Goal: Transaction & Acquisition: Purchase product/service

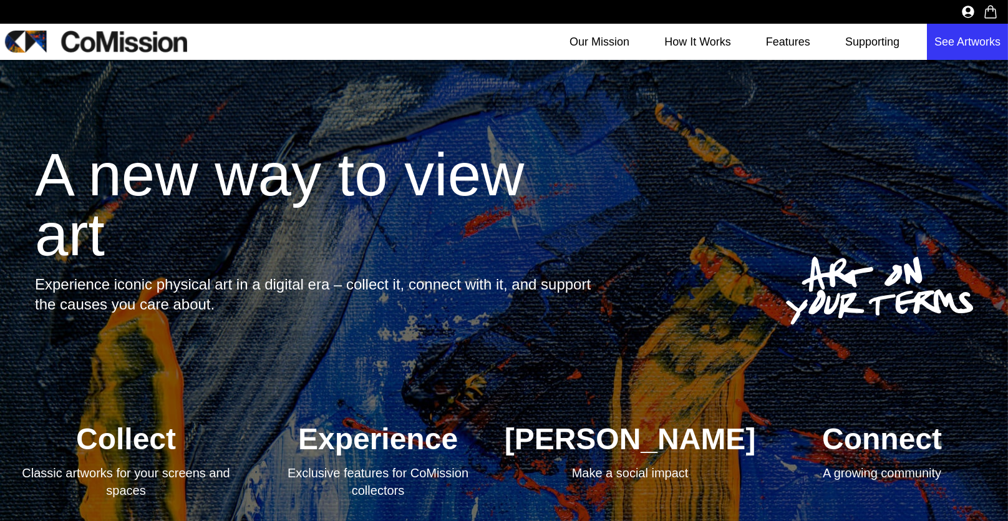
click at [961, 36] on link "See Artworks" at bounding box center [967, 42] width 81 height 36
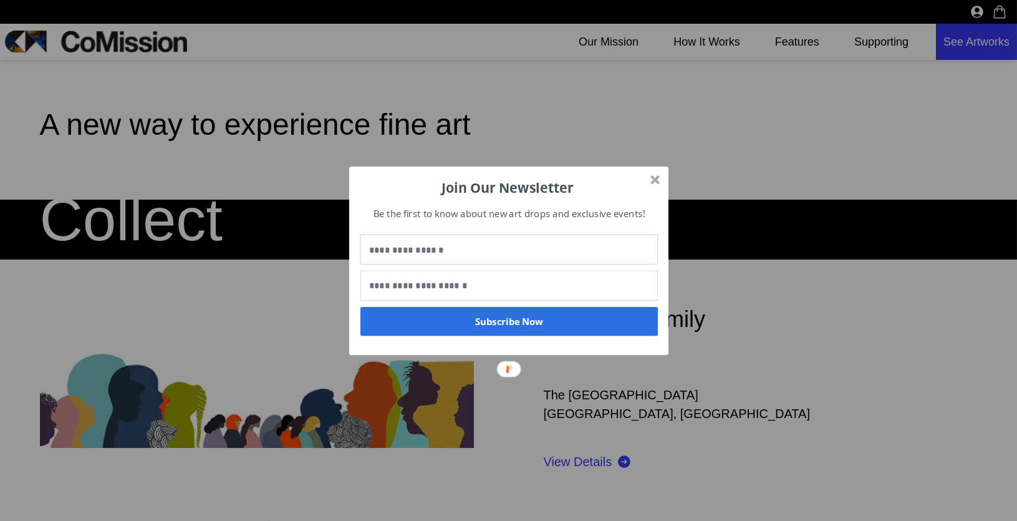
click at [655, 180] on div at bounding box center [655, 179] width 9 height 9
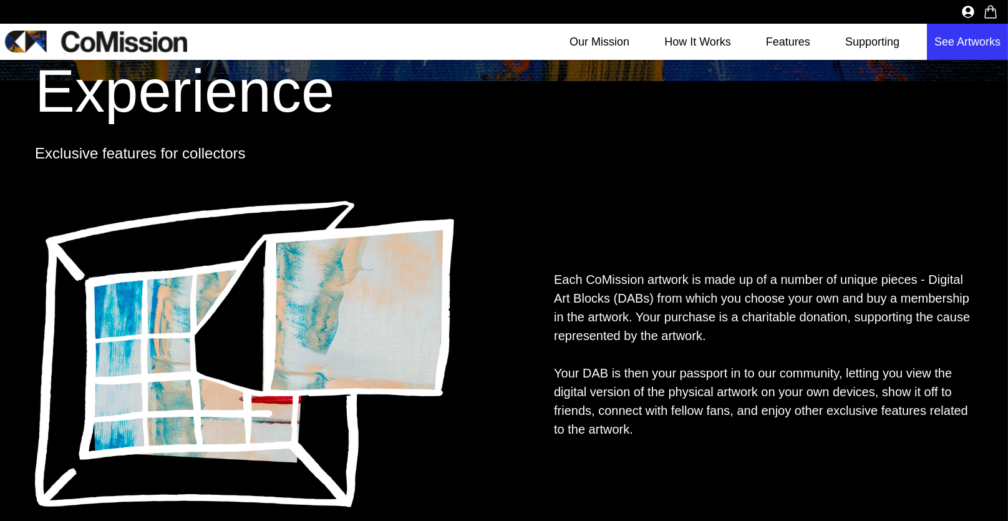
scroll to position [861, 0]
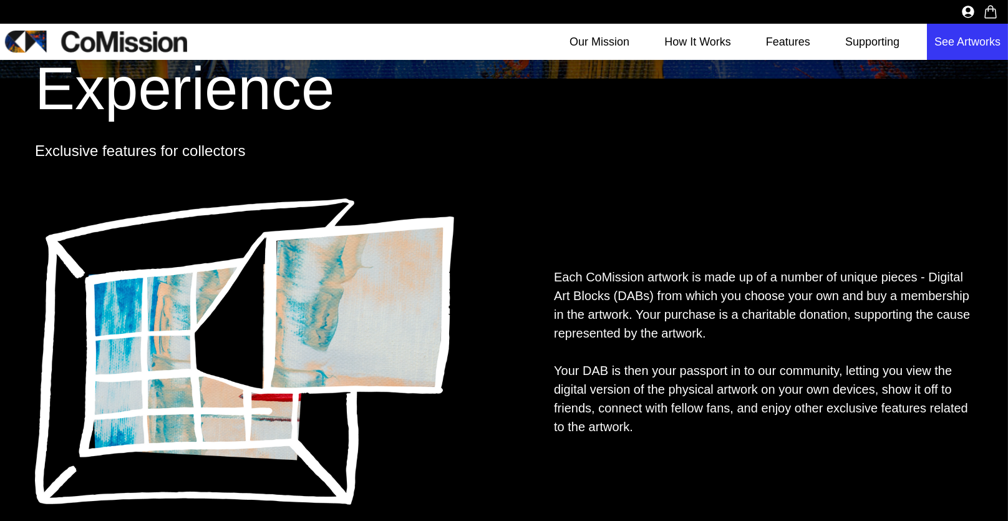
click at [991, 42] on link "See Artworks" at bounding box center [967, 42] width 81 height 36
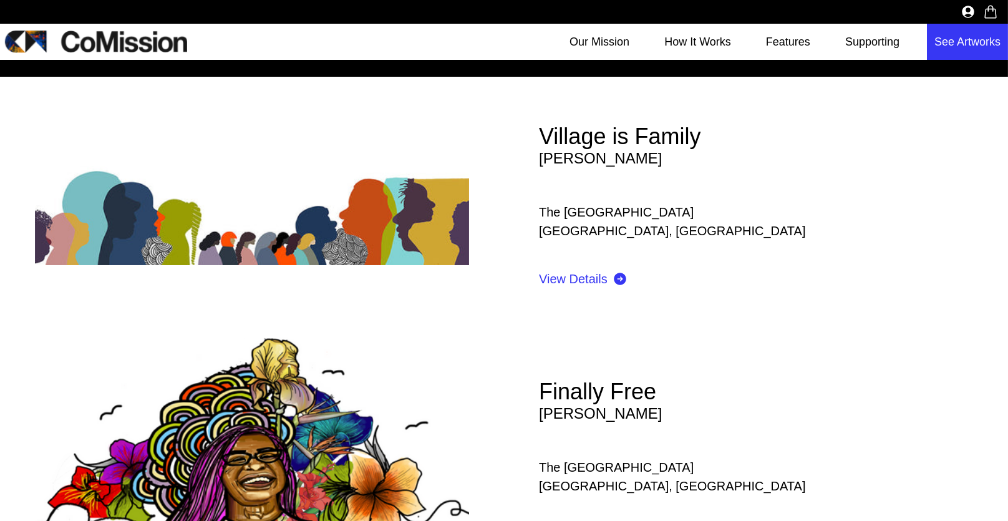
scroll to position [321, 0]
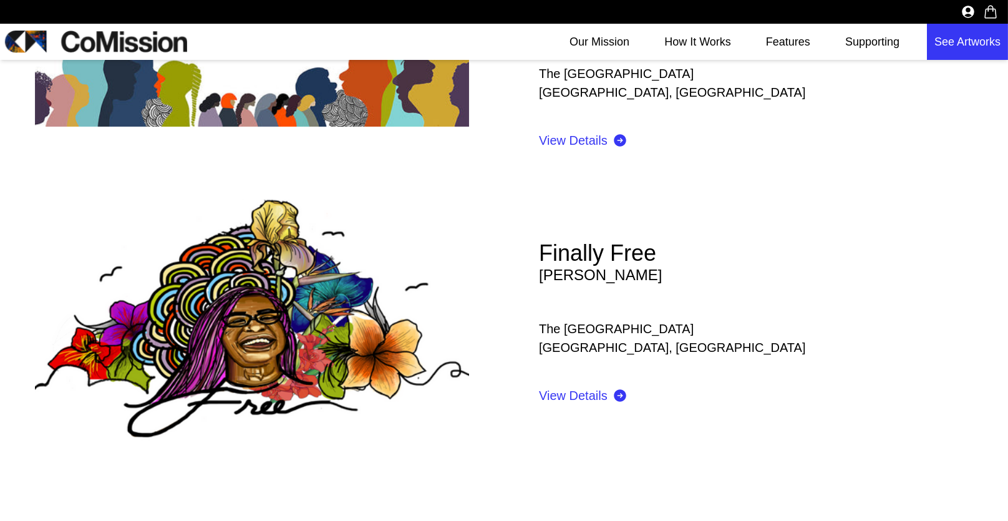
click at [327, 302] on img at bounding box center [252, 323] width 434 height 248
click at [558, 394] on link "View Details" at bounding box center [756, 395] width 434 height 17
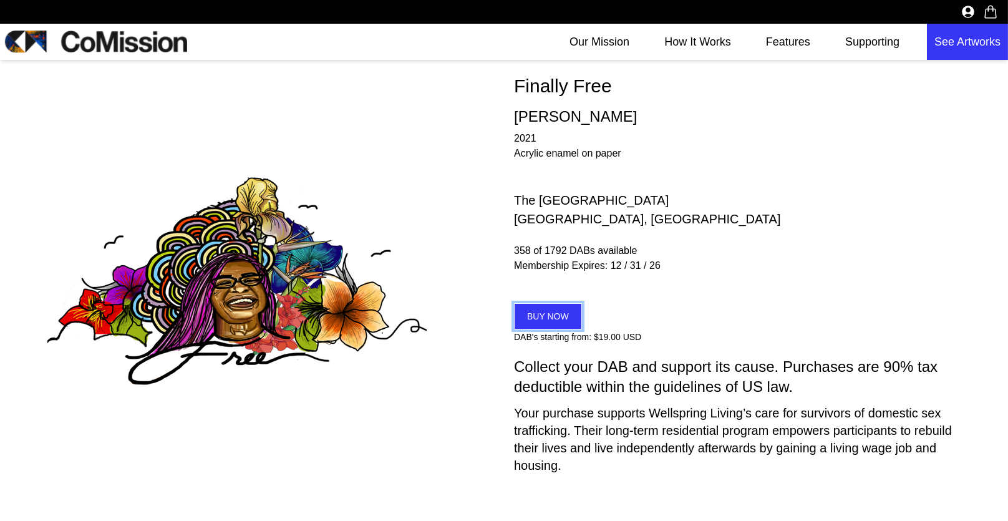
click at [539, 321] on button "BUY NOW" at bounding box center [548, 316] width 68 height 26
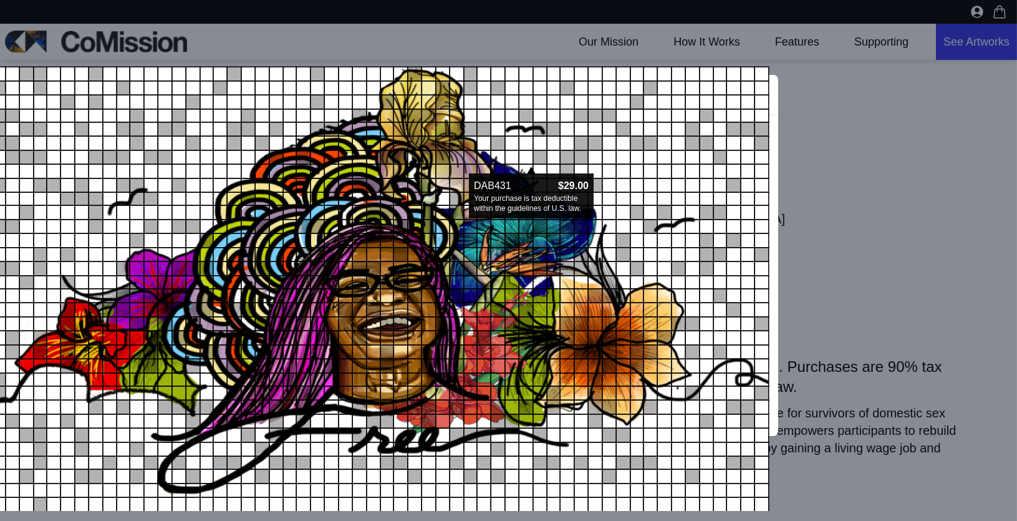
click at [531, 168] on span at bounding box center [525, 170] width 13 height 13
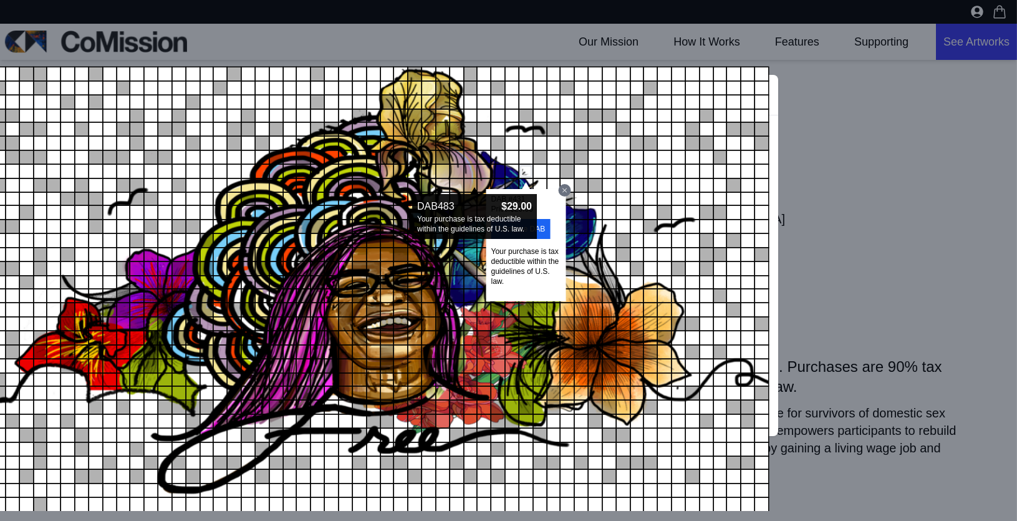
click at [475, 189] on span at bounding box center [469, 184] width 13 height 13
